Goal: Use online tool/utility: Use online tool/utility

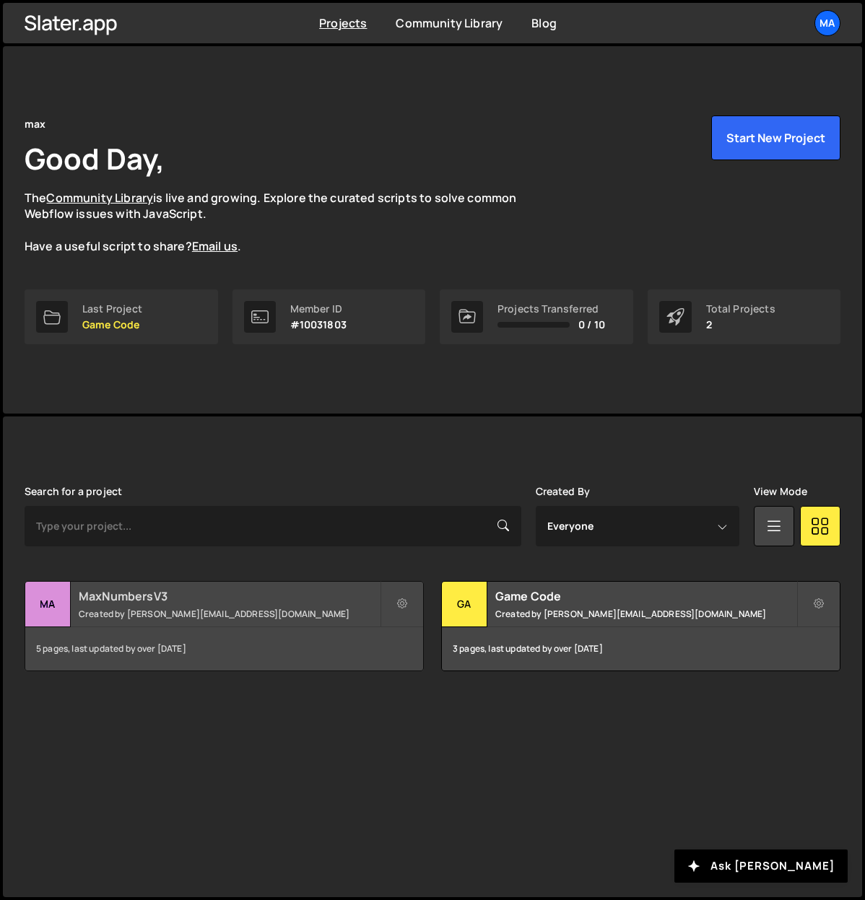
click at [121, 597] on h2 "MaxNumbersV3" at bounding box center [229, 596] width 301 height 16
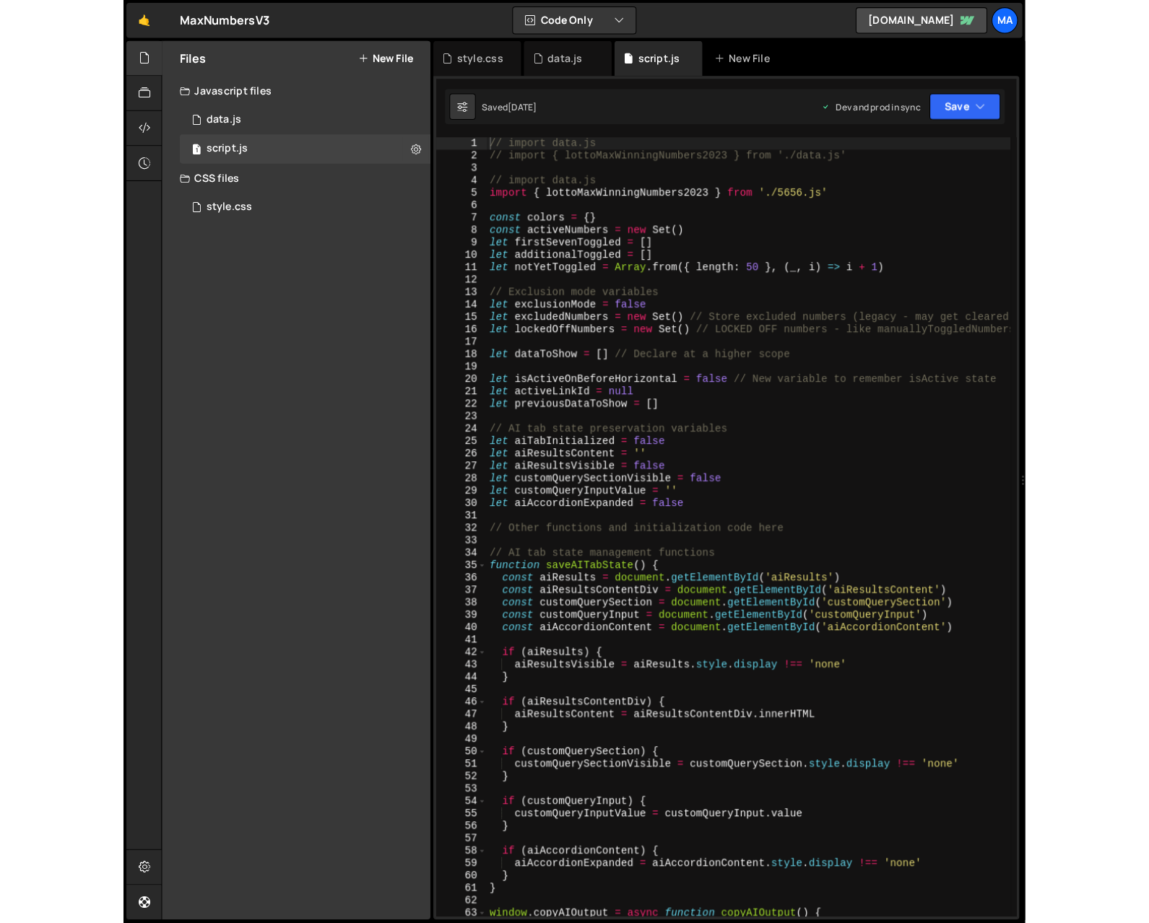
scroll to position [4502, 0]
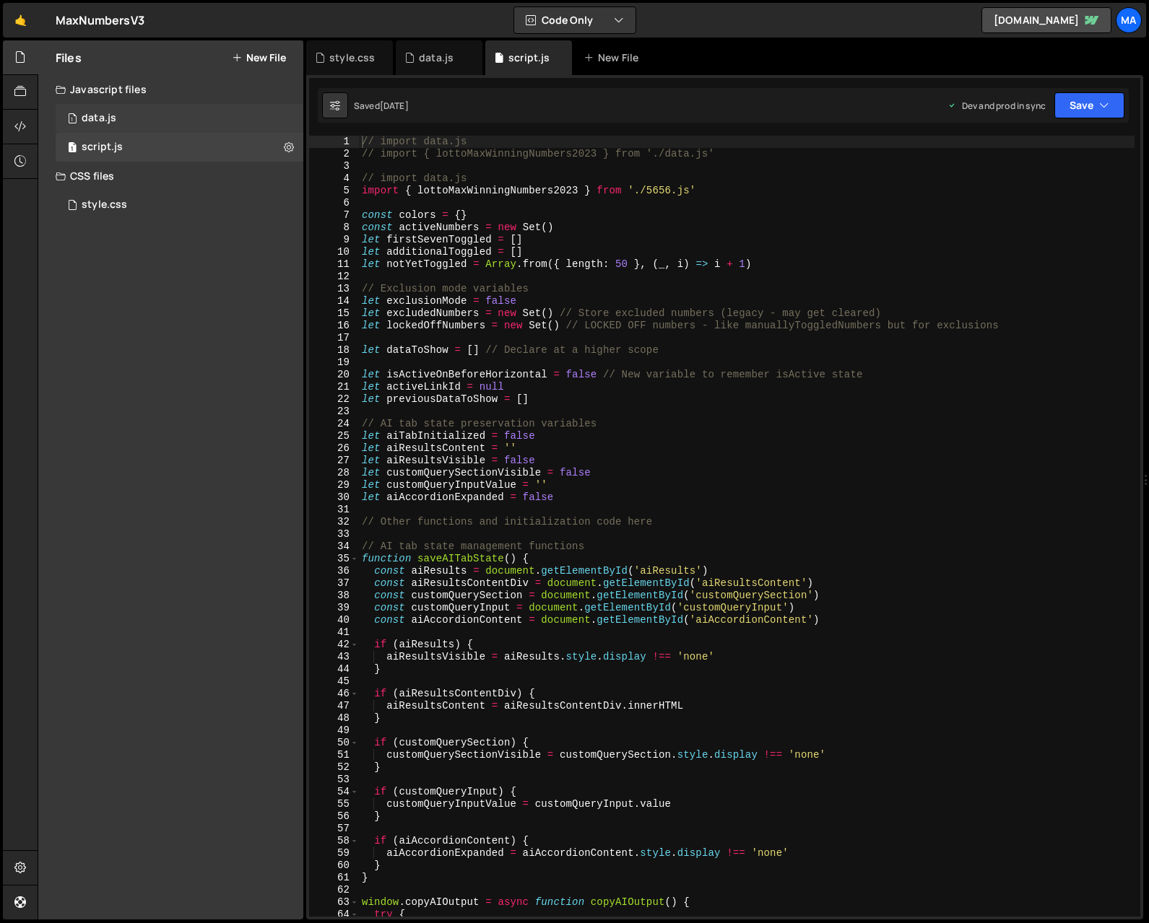
click at [111, 118] on div "data.js" at bounding box center [99, 118] width 35 height 13
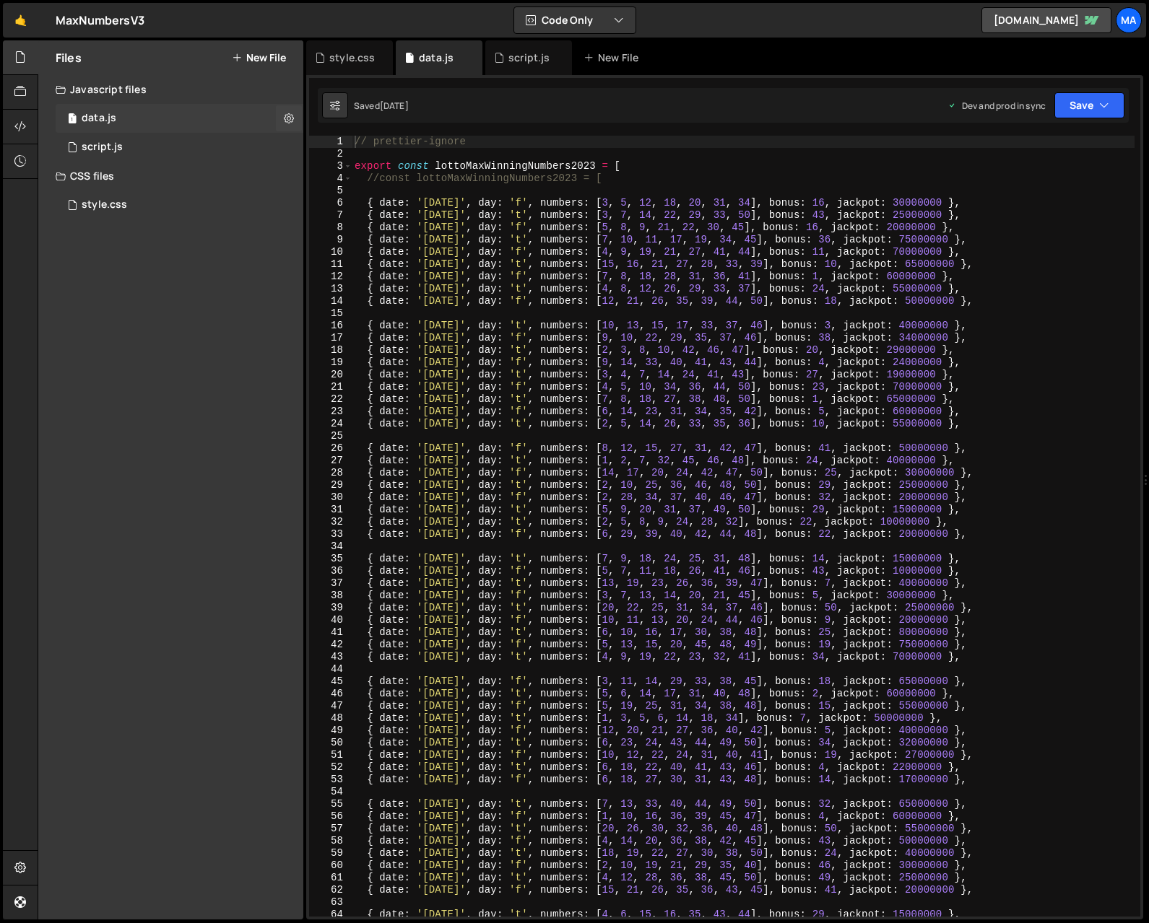
scroll to position [0, 0]
click at [443, 193] on div "// prettier-ignore export const lottoMaxWinningNumbers2023 = [ //const lottoMax…" at bounding box center [743, 539] width 783 height 806
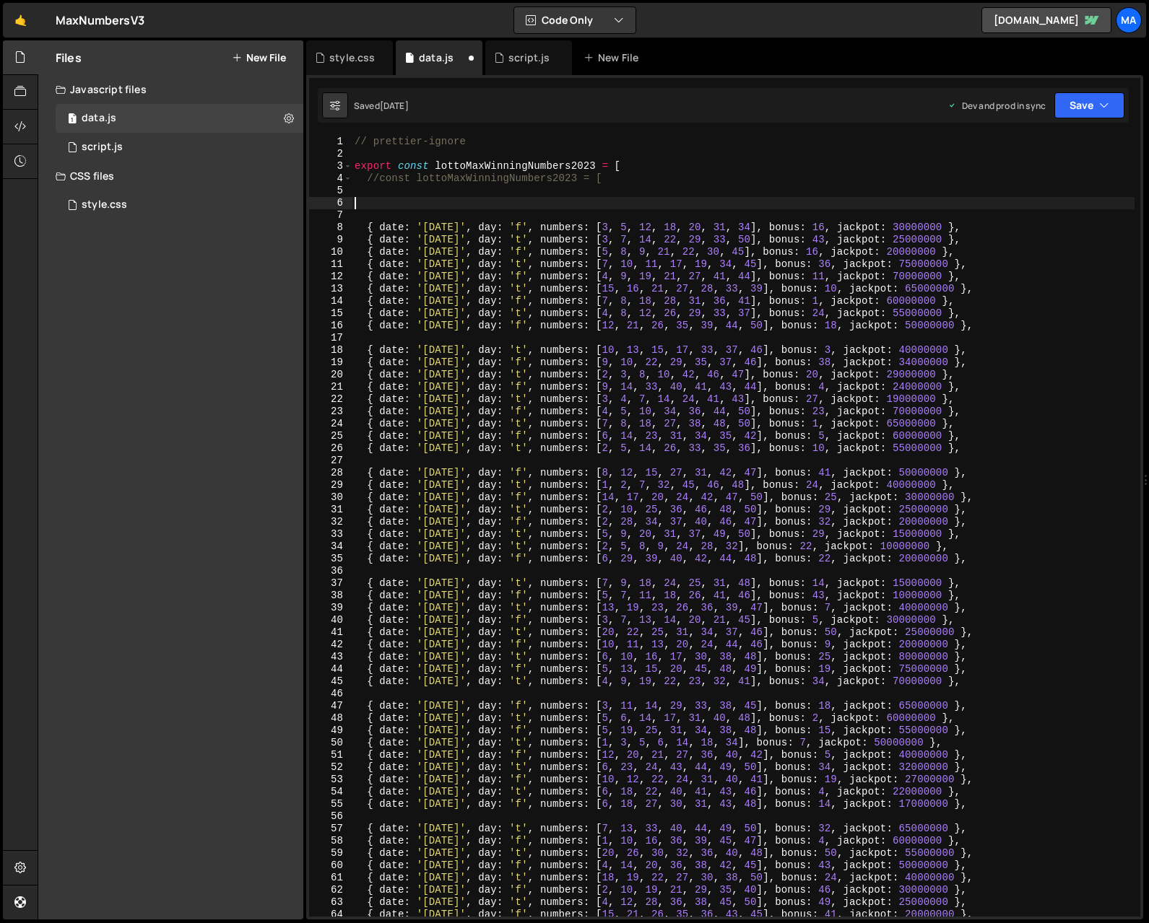
paste textarea "{ date: 'September 2, 2025', day: 't', numbers: [4, 14, 22, 35, 37, 38, 49], bo…"
type textarea "{ date: 'September 2, 2025', day: 't', numbers: [4, 14, 22, 35, 37, 38, 49], bo…"
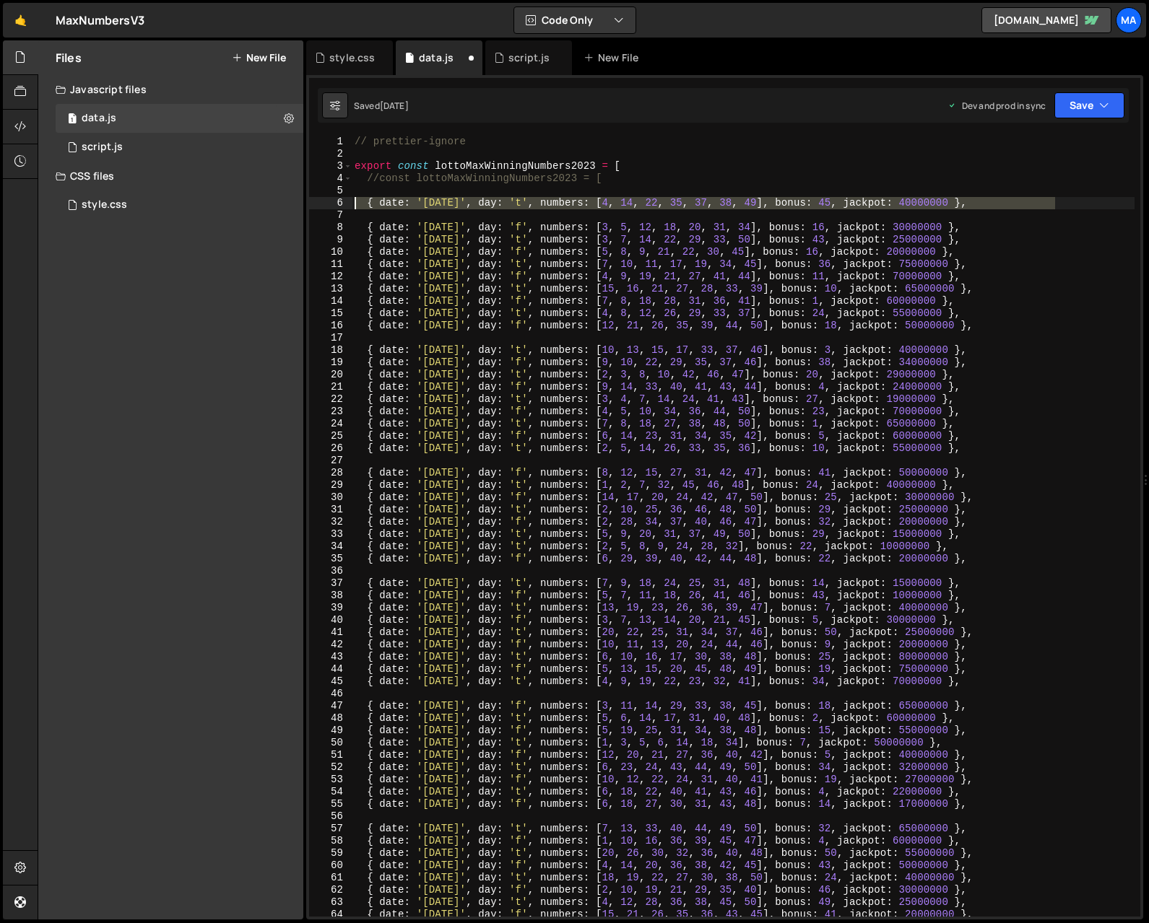
drag, startPoint x: 1079, startPoint y: 203, endPoint x: 305, endPoint y: 206, distance: 774.6
click at [305, 206] on div "Files New File Javascript files 1 data.js 0 1 script.js 0 CSS files style.css 0" at bounding box center [593, 480] width 1111 height 880
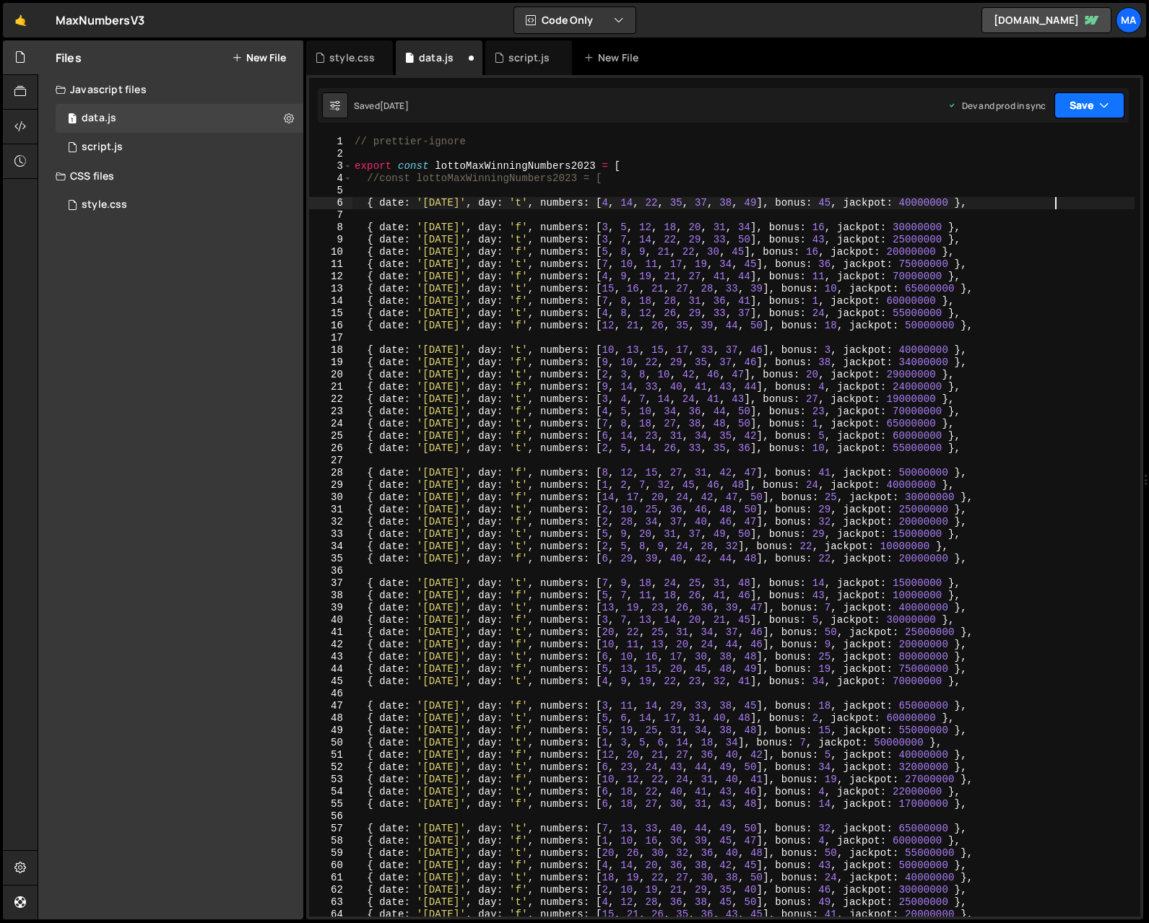
click at [864, 105] on button "Save" at bounding box center [1089, 105] width 70 height 26
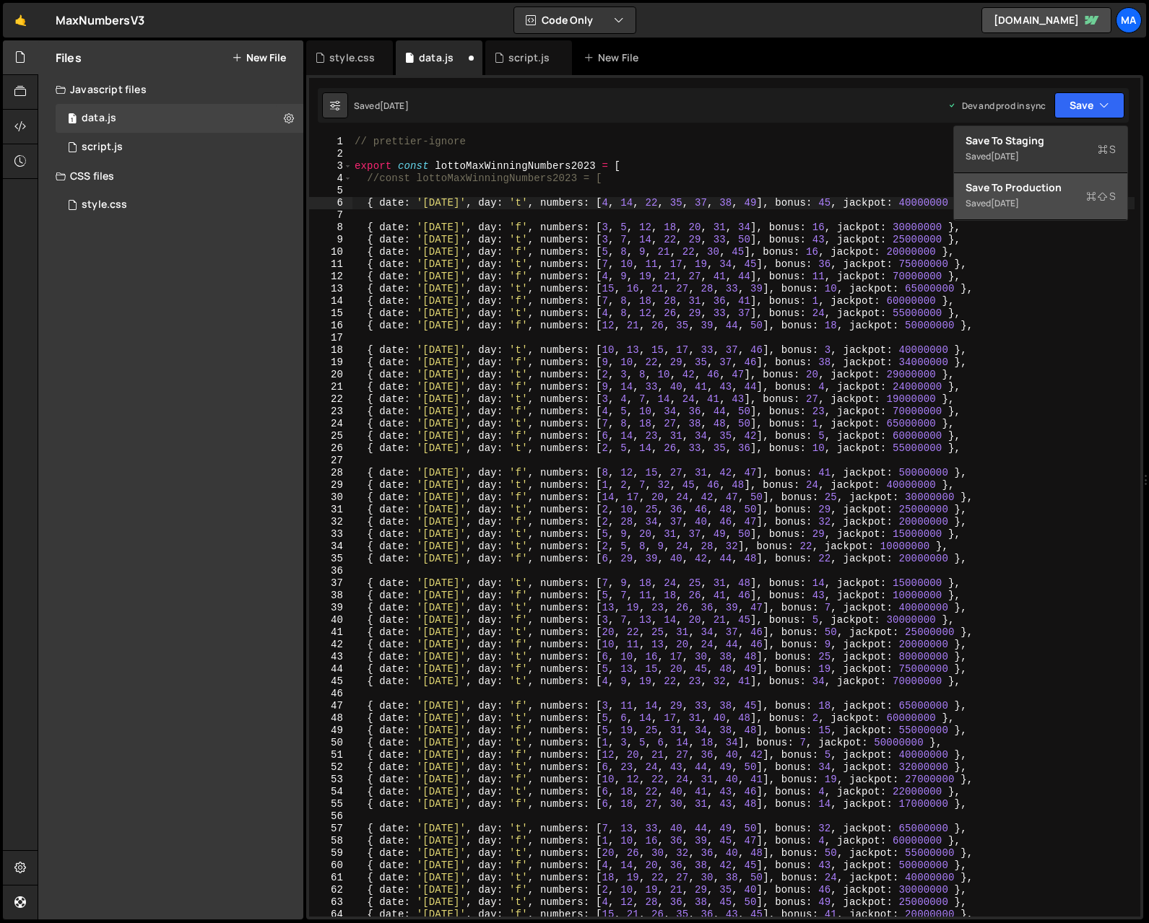
click at [864, 207] on div "3 days ago" at bounding box center [1004, 203] width 28 height 12
